Goal: Task Accomplishment & Management: Use online tool/utility

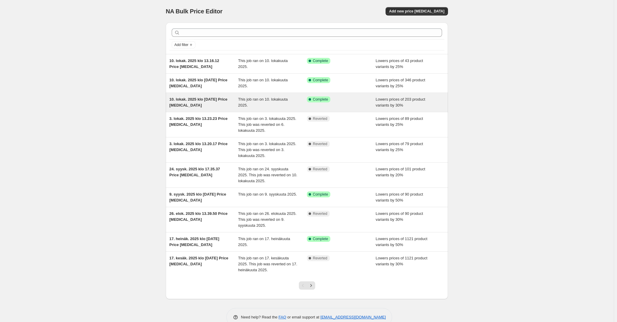
click at [212, 102] on div "10. lokak. 2025 klo [DATE] Price [MEDICAL_DATA]" at bounding box center [203, 103] width 69 height 12
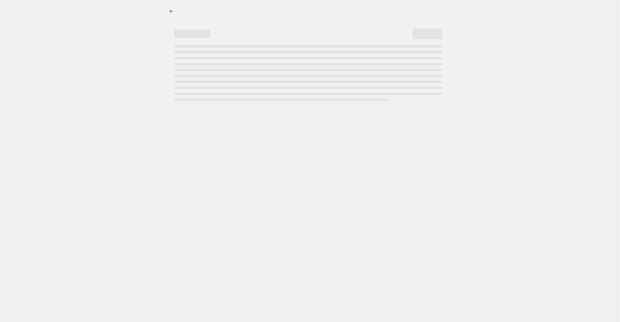
select select "percentage"
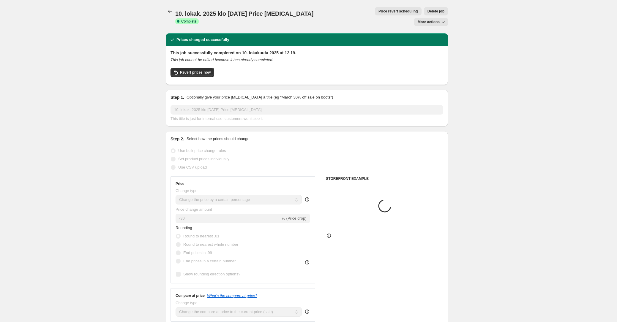
select select "collection"
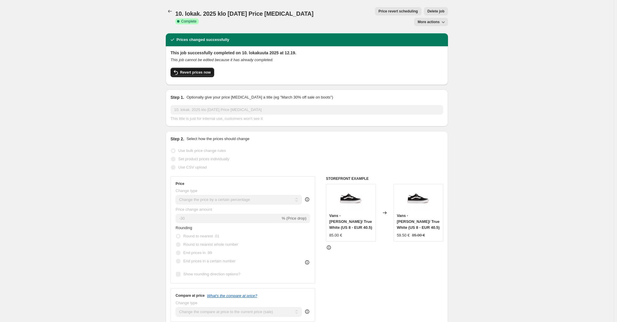
click at [199, 70] on span "Revert prices now" at bounding box center [195, 72] width 31 height 5
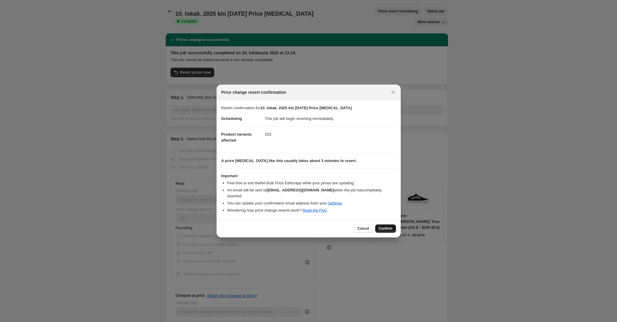
click at [387, 225] on button "Confirm" at bounding box center [385, 229] width 21 height 8
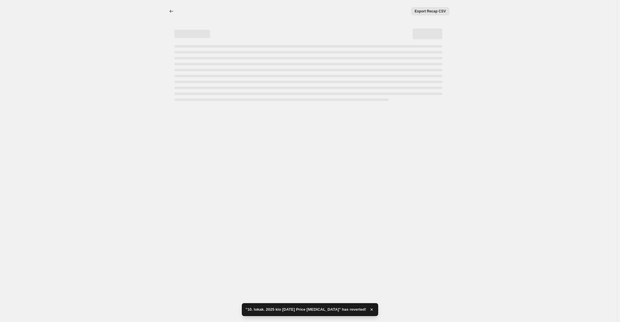
select select "percentage"
select select "collection"
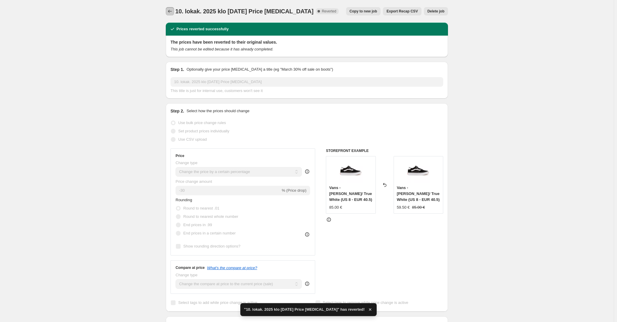
click at [173, 11] on icon "Price change jobs" at bounding box center [170, 11] width 6 height 6
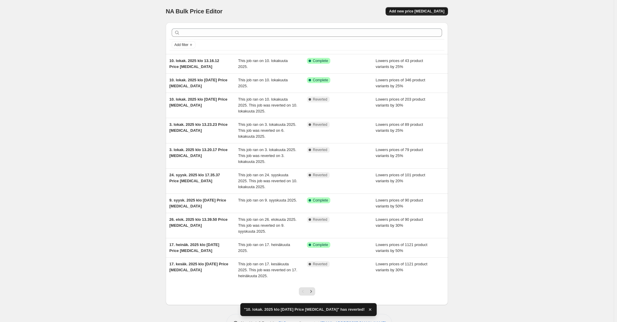
click at [412, 11] on span "Add new price [MEDICAL_DATA]" at bounding box center [416, 11] width 55 height 5
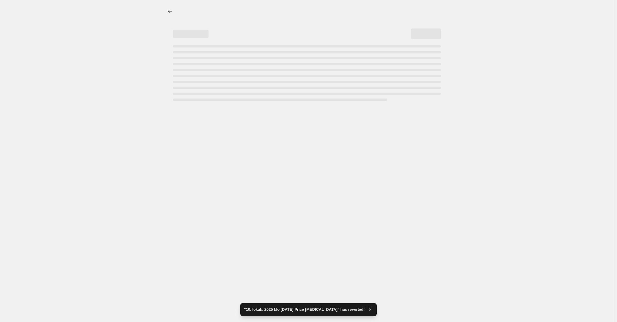
select select "percentage"
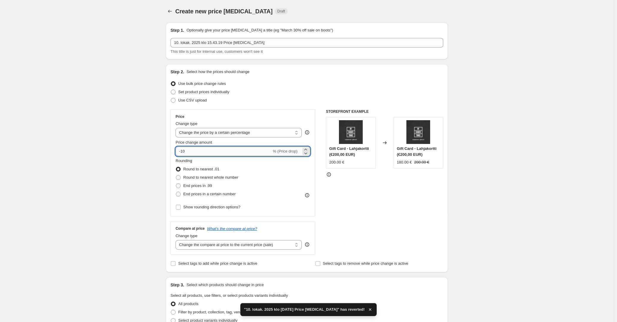
click at [202, 151] on input "-10" at bounding box center [224, 152] width 96 height 10
type input "-1"
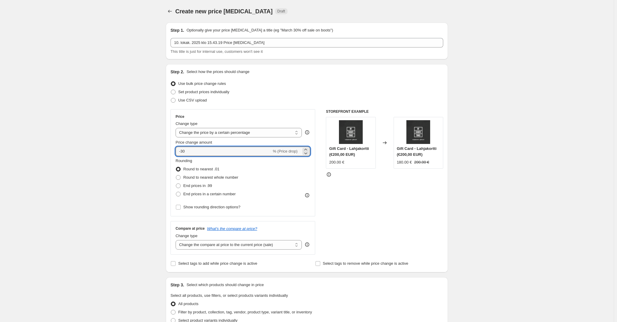
type input "-30"
click at [150, 154] on div "Create new price [MEDICAL_DATA]. This page is ready Create new price [MEDICAL_D…" at bounding box center [307, 297] width 614 height 594
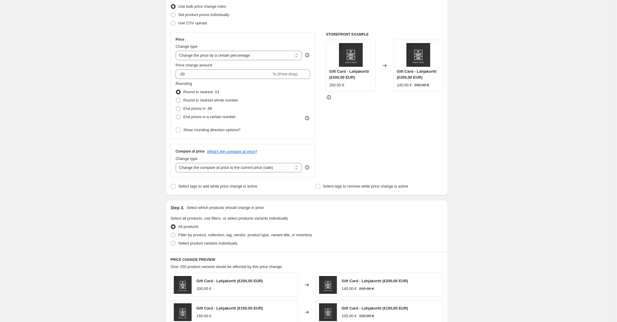
scroll to position [83, 0]
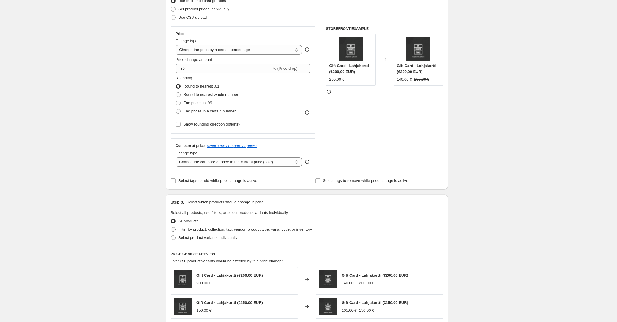
click at [190, 230] on span "Filter by product, collection, tag, vendor, product type, variant title, or inv…" at bounding box center [245, 229] width 134 height 4
click at [171, 228] on input "Filter by product, collection, tag, vendor, product type, variant title, or inv…" at bounding box center [171, 227] width 0 height 0
radio input "true"
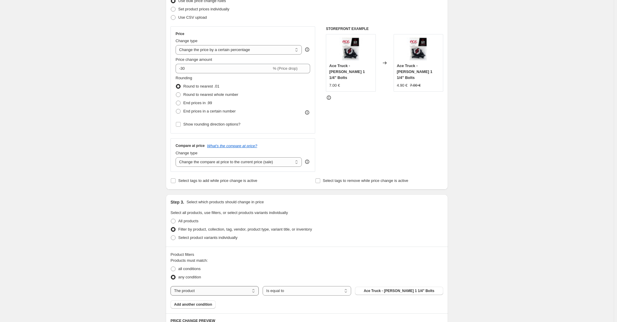
click at [230, 289] on select "The product The product's collection The product's tag The product's vendor The…" at bounding box center [215, 292] width 88 height 10
select select "collection"
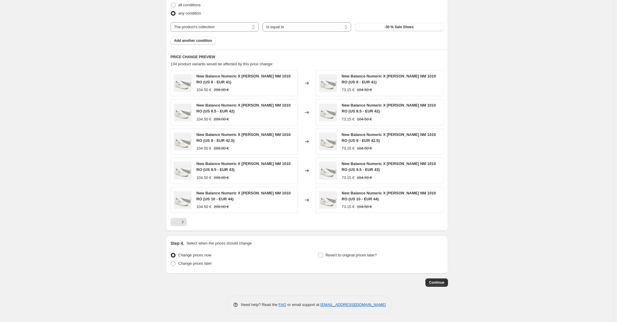
scroll to position [0, 0]
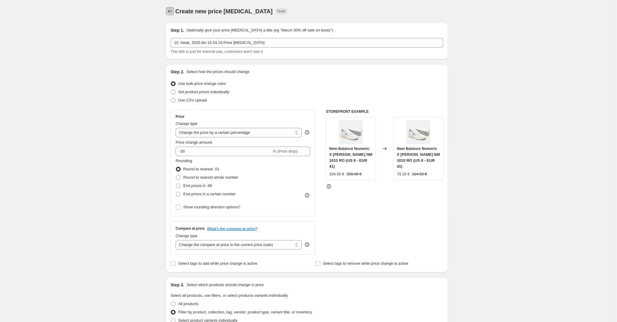
click at [171, 10] on icon "Price change jobs" at bounding box center [170, 11] width 6 height 6
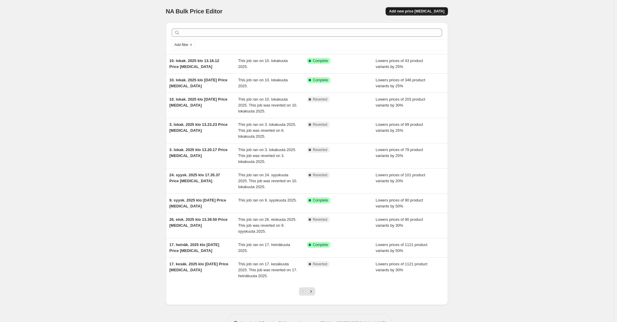
click at [433, 12] on span "Add new price [MEDICAL_DATA]" at bounding box center [416, 11] width 55 height 5
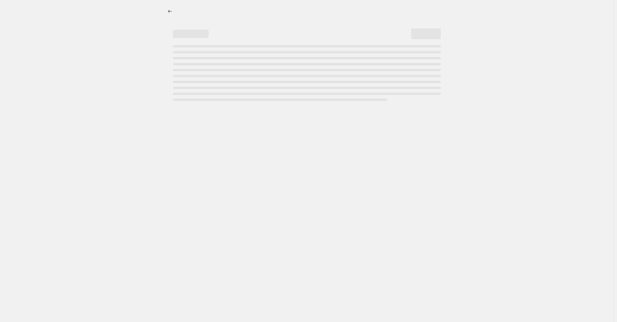
select select "percentage"
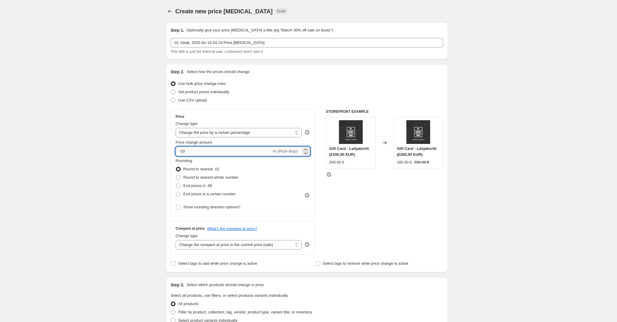
click at [205, 152] on input "-10" at bounding box center [224, 152] width 96 height 10
type input "-1"
type input "-30"
click at [517, 101] on div "Create new price [MEDICAL_DATA]. This page is ready Create new price [MEDICAL_D…" at bounding box center [307, 297] width 614 height 594
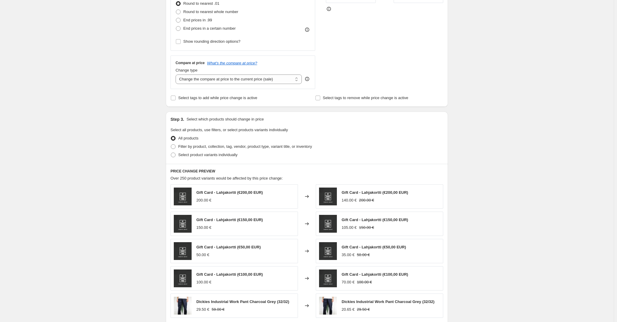
scroll to position [171, 0]
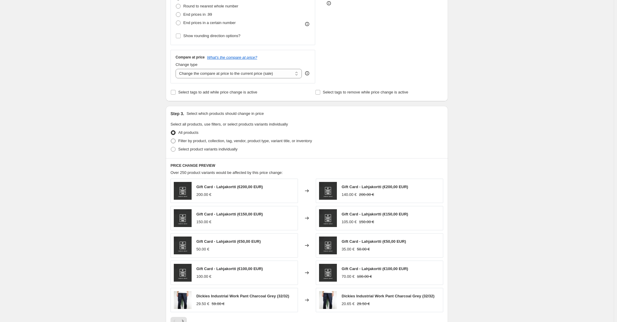
click at [185, 141] on span "Filter by product, collection, tag, vendor, product type, variant title, or inv…" at bounding box center [245, 141] width 134 height 4
click at [171, 139] on input "Filter by product, collection, tag, vendor, product type, variant title, or inv…" at bounding box center [171, 139] width 0 height 0
radio input "true"
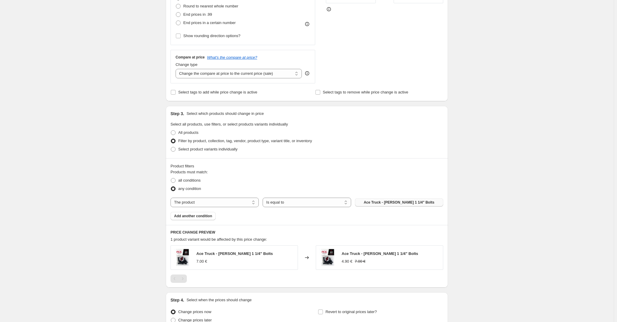
click at [392, 202] on span "Ace Truck - [PERSON_NAME] 1 1/4" Bolts" at bounding box center [399, 202] width 71 height 5
click at [225, 202] on select "The product The product's collection The product's tag The product's vendor The…" at bounding box center [215, 203] width 88 height 10
select select "collection"
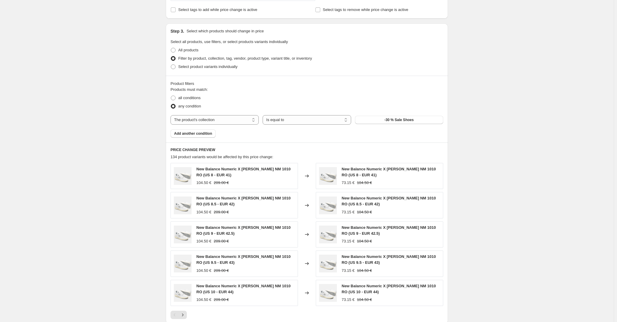
scroll to position [288, 0]
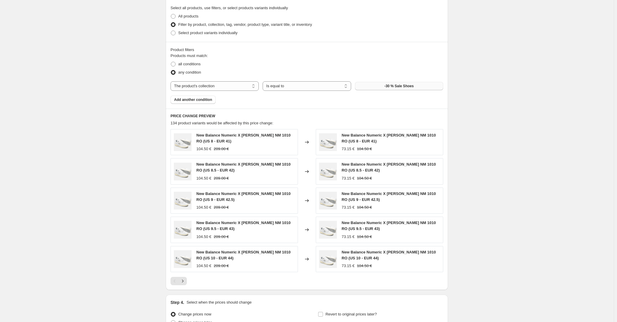
click at [385, 85] on button "-30 % Sale Shoes" at bounding box center [399, 86] width 88 height 8
click at [407, 84] on span "-30 % Sale Shoes" at bounding box center [399, 86] width 29 height 5
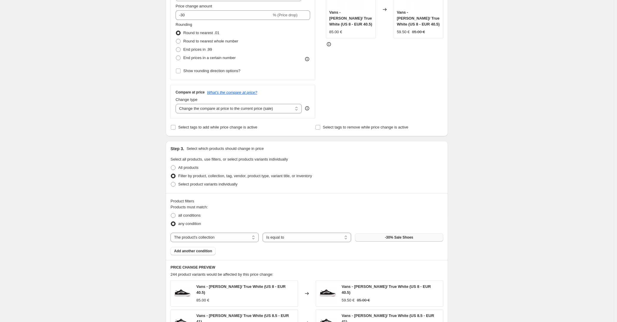
scroll to position [338, 0]
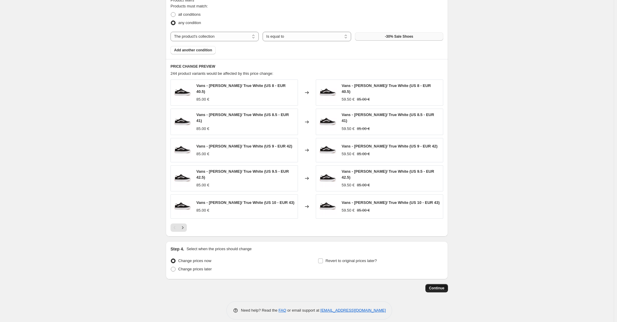
click at [437, 286] on span "Continue" at bounding box center [436, 288] width 15 height 5
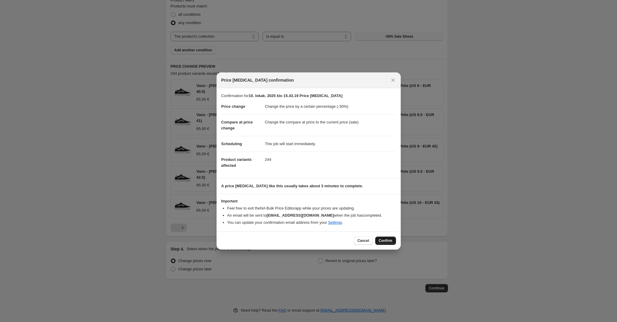
click at [385, 244] on button "Confirm" at bounding box center [385, 241] width 21 height 8
